Goal: Information Seeking & Learning: Check status

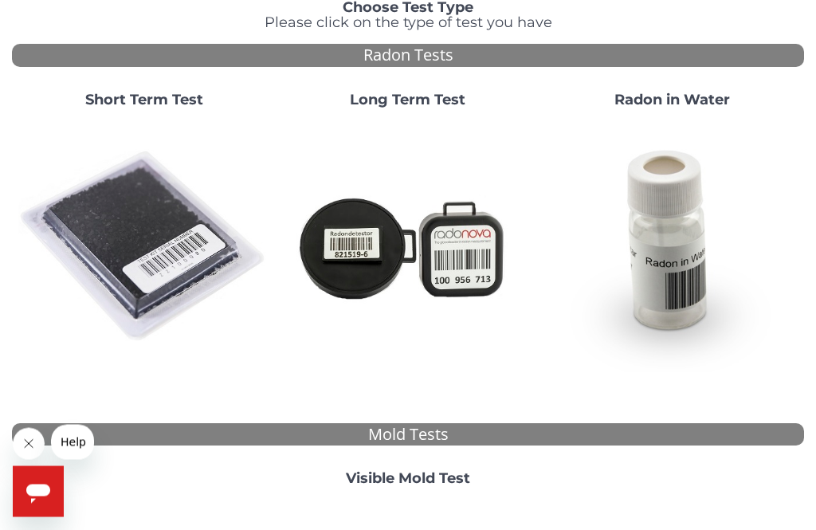
scroll to position [131, 0]
click at [151, 221] on img at bounding box center [143, 246] width 251 height 251
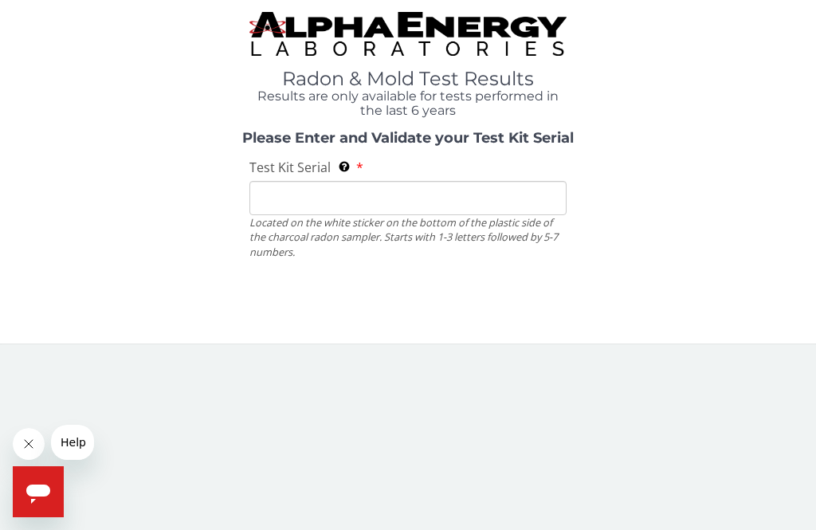
scroll to position [0, 0]
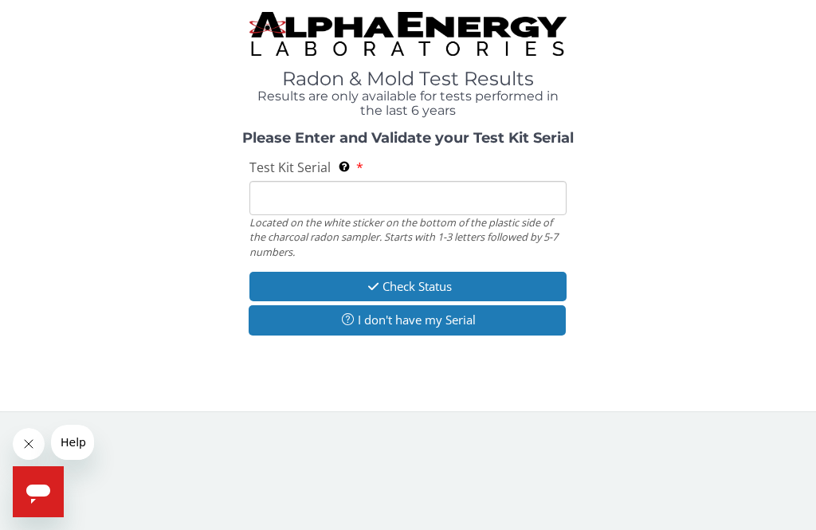
click at [353, 195] on input "Test Kit Serial Located on the white sticker on the bottom of the plastic side …" at bounding box center [407, 198] width 317 height 34
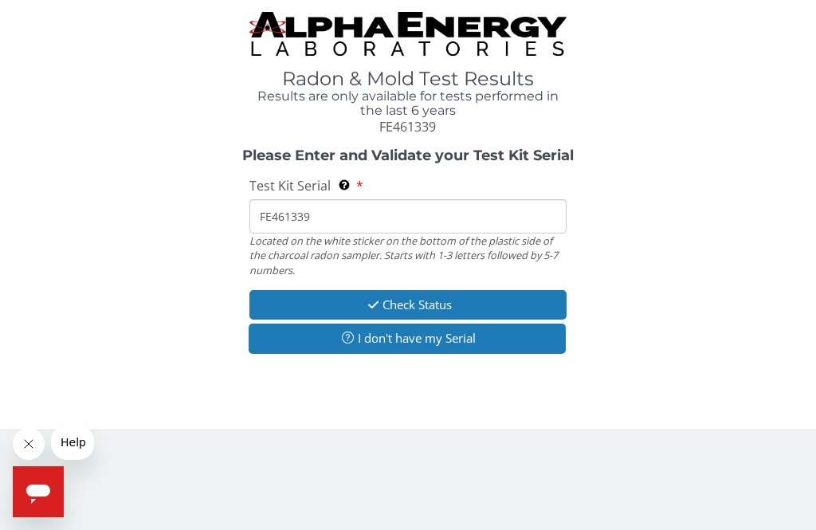
type input "FE461339"
click at [511, 296] on button "Check Status" at bounding box center [407, 304] width 317 height 29
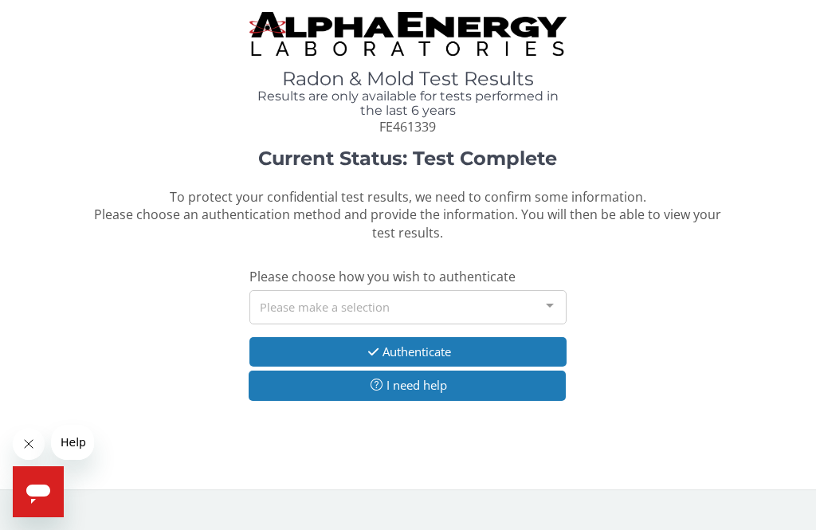
click at [519, 308] on div "Please make a selection" at bounding box center [407, 307] width 317 height 34
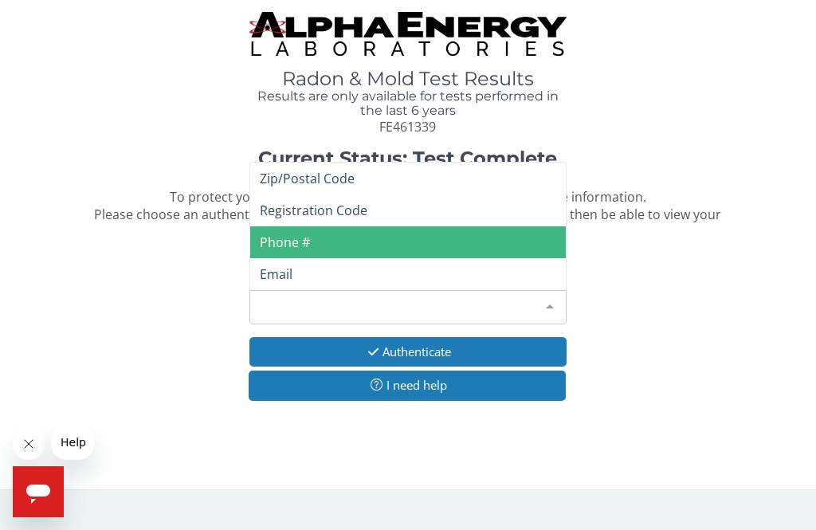
click at [296, 237] on span "Phone #" at bounding box center [285, 242] width 50 height 18
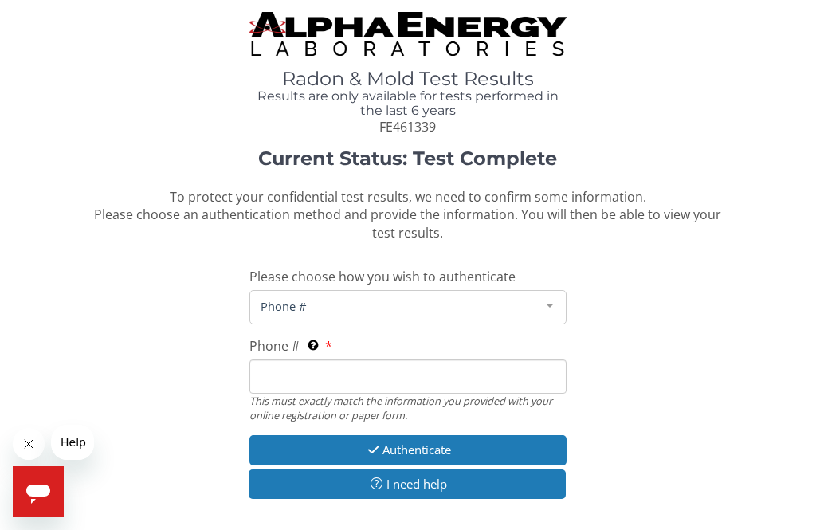
click at [342, 370] on input "Phone # This must exactly match the information you provided with your online r…" at bounding box center [407, 376] width 317 height 34
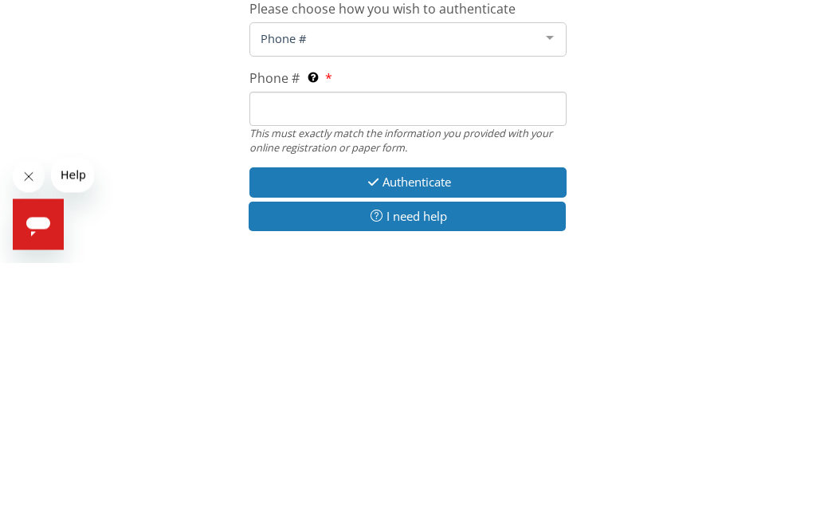
type input "[PHONE_NUMBER]"
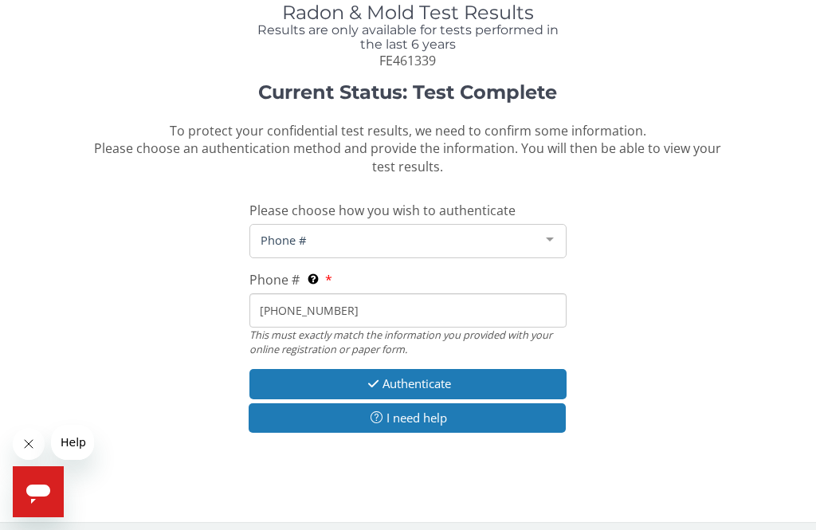
click at [433, 375] on button "Authenticate" at bounding box center [407, 383] width 317 height 29
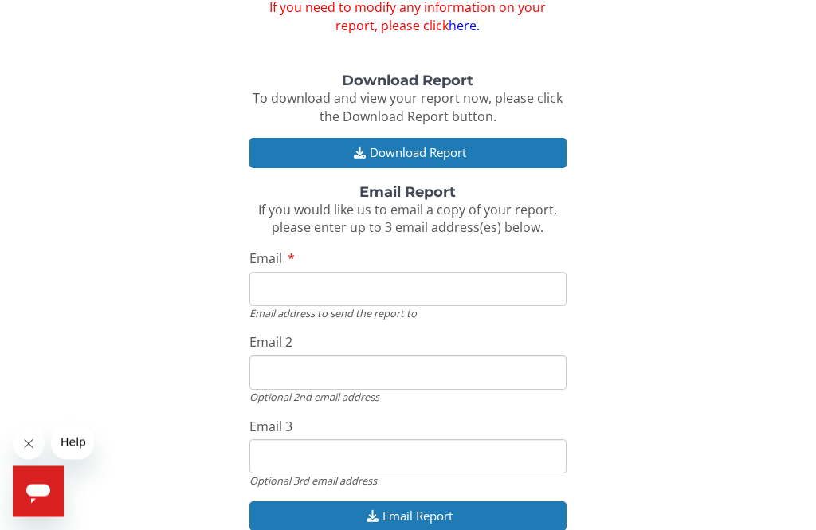
scroll to position [155, 0]
click at [430, 283] on input "Email" at bounding box center [407, 289] width 317 height 34
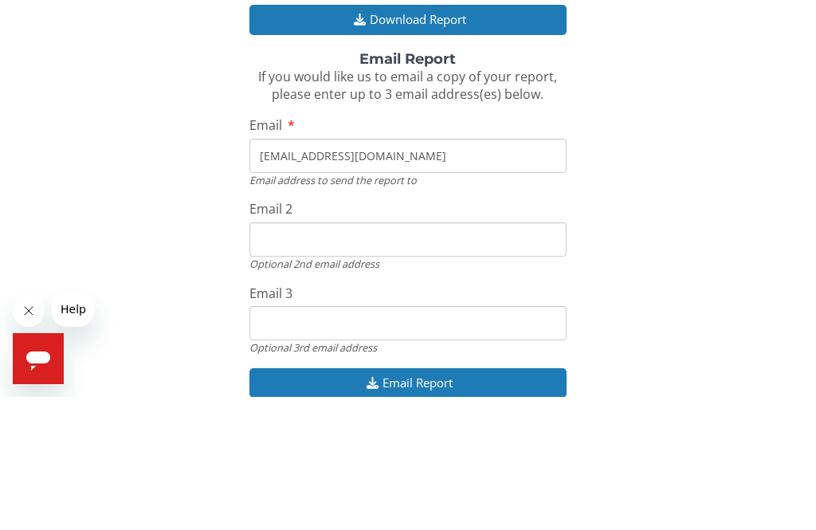
scroll to position [173, 0]
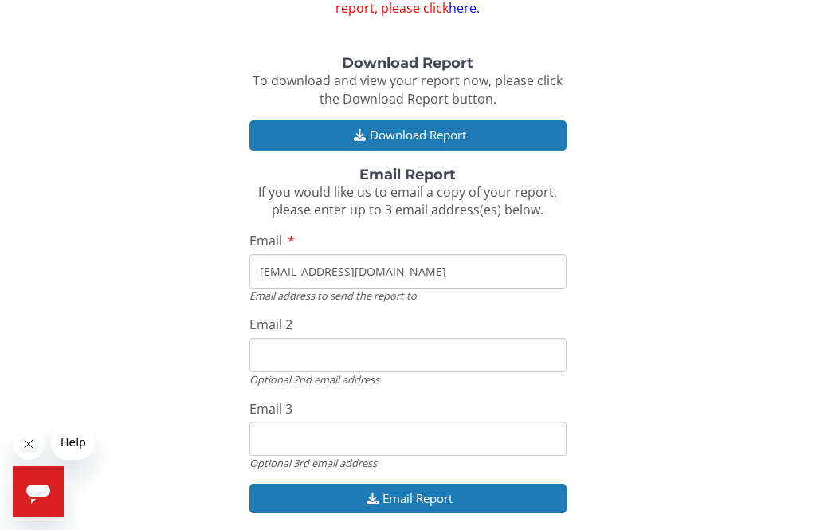
type input "[EMAIL_ADDRESS][DOMAIN_NAME]"
click at [504, 488] on button "Email Report" at bounding box center [407, 498] width 317 height 29
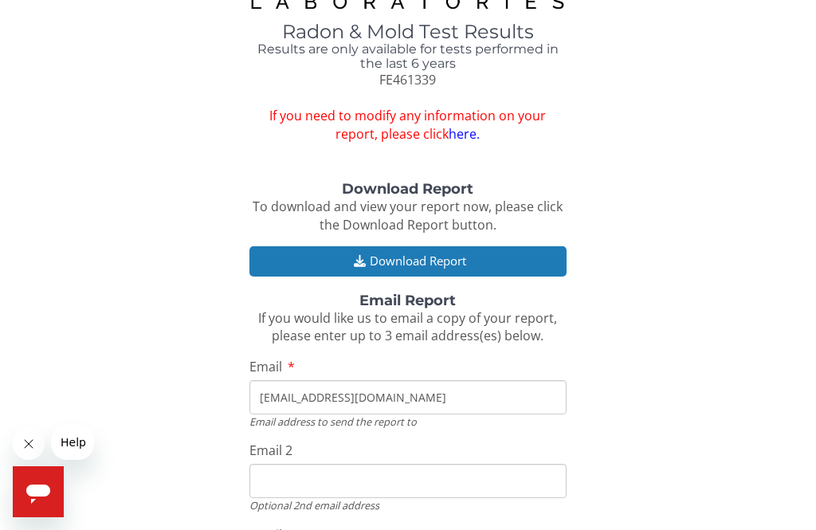
scroll to position [0, 0]
